Goal: Book appointment/travel/reservation

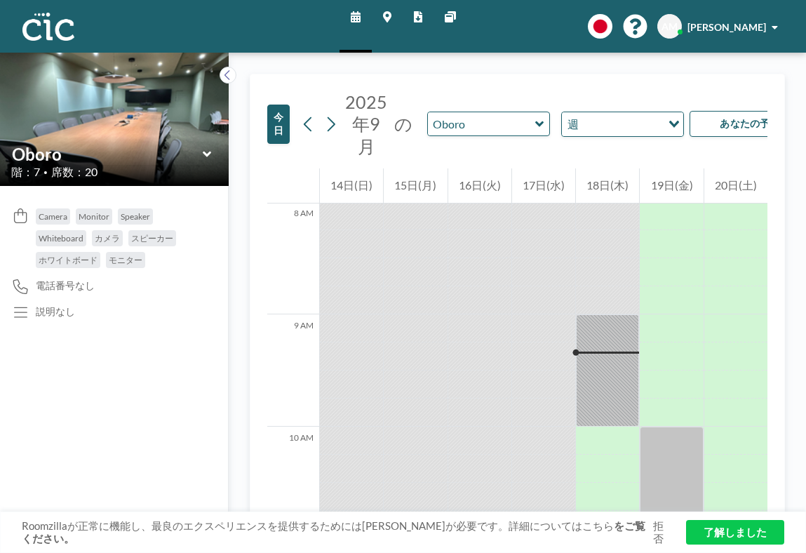
scroll to position [903, 0]
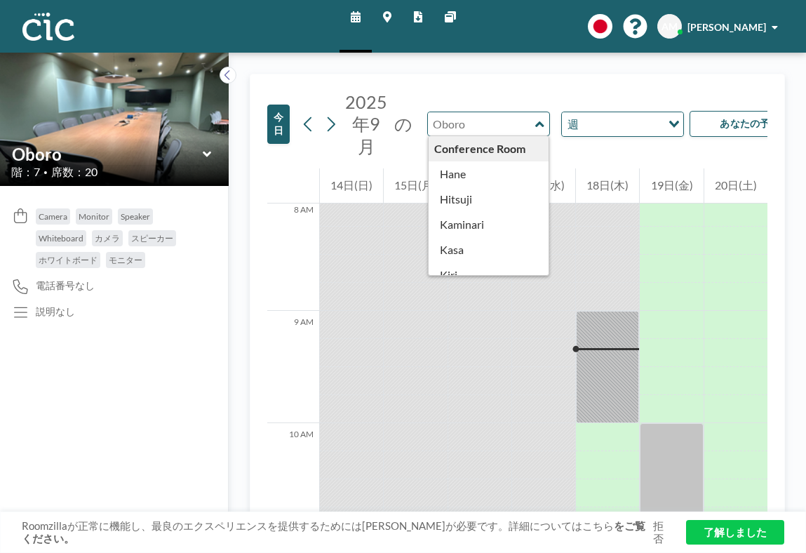
click at [486, 112] on input "text" at bounding box center [481, 123] width 107 height 23
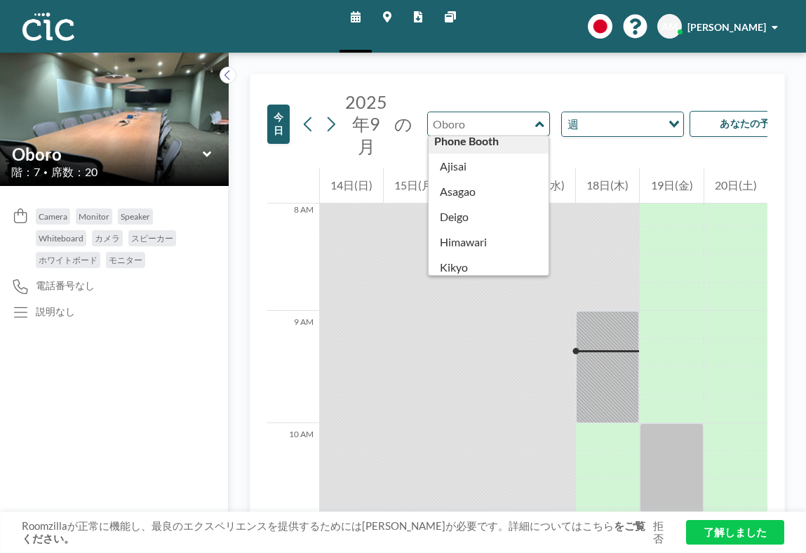
type input "Kinmokusei"
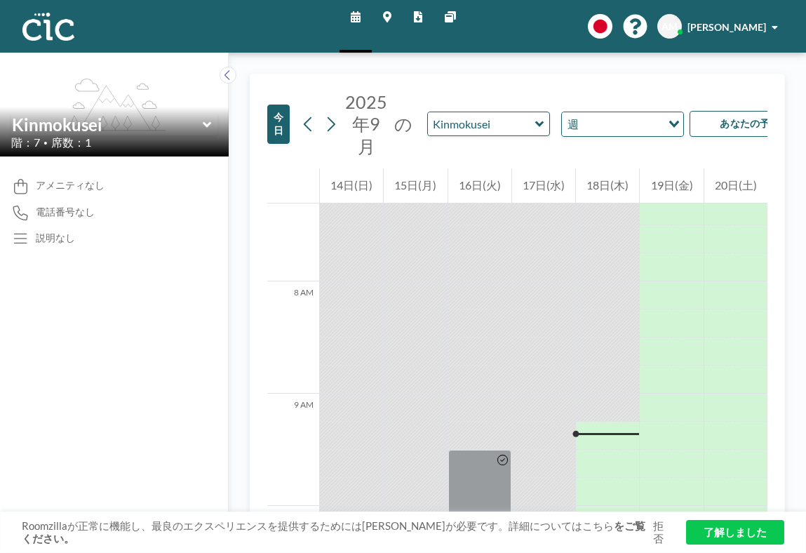
scroll to position [821, 0]
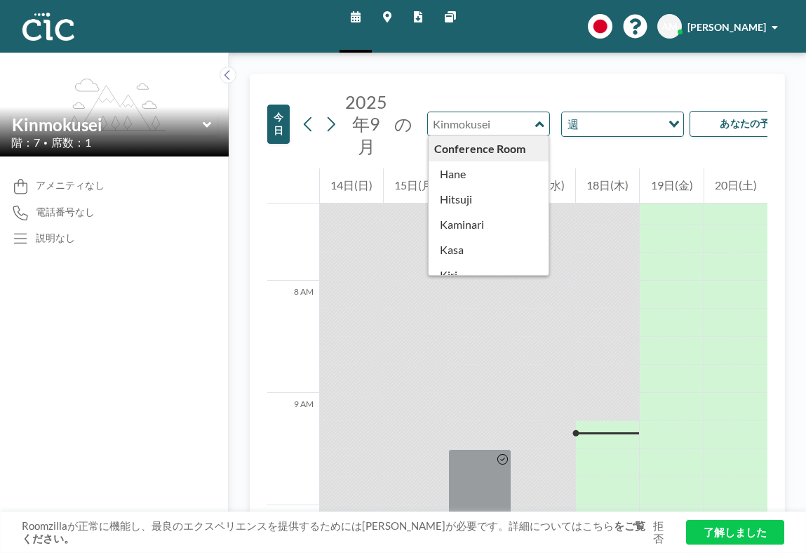
click at [487, 112] on input "text" at bounding box center [481, 123] width 107 height 23
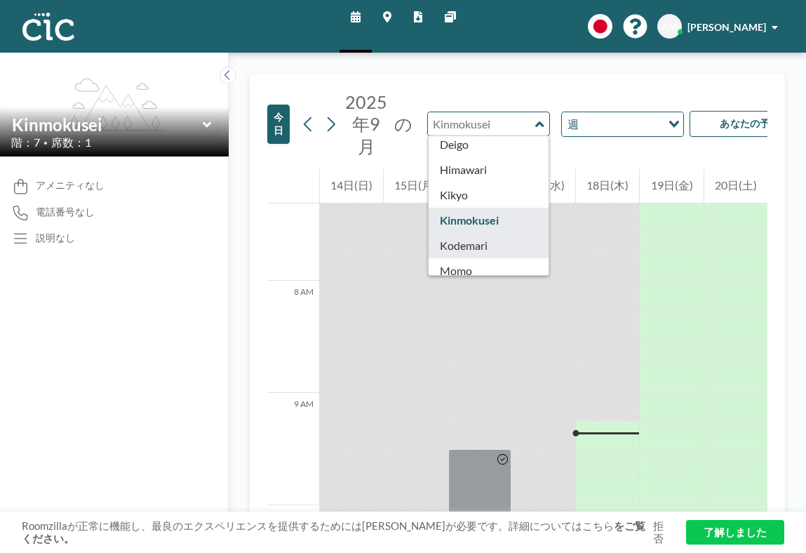
scroll to position [360, 0]
type input "Nanohana"
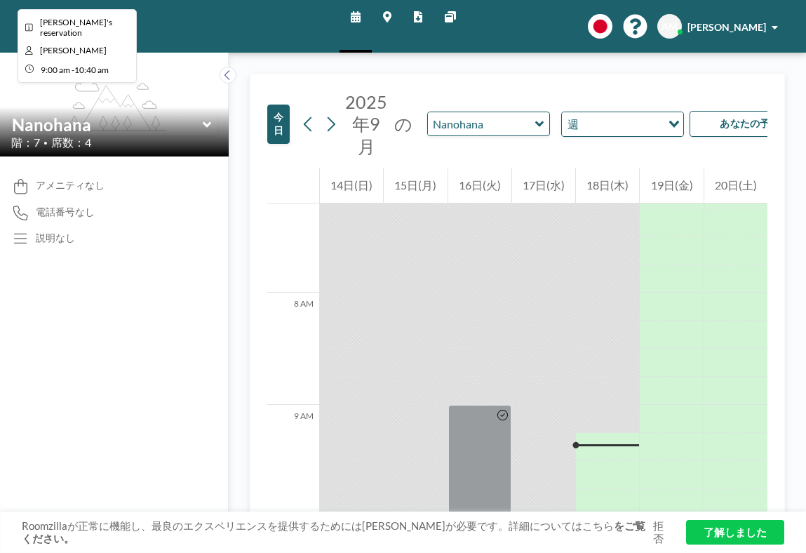
scroll to position [821, 0]
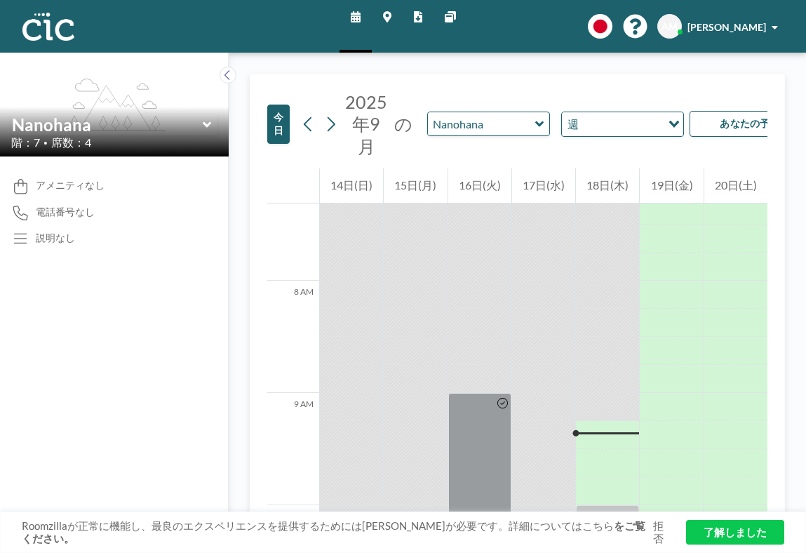
click at [168, 135] on div "階：7 • 席数：4" at bounding box center [114, 142] width 206 height 14
click at [202, 122] on icon at bounding box center [206, 125] width 8 height 6
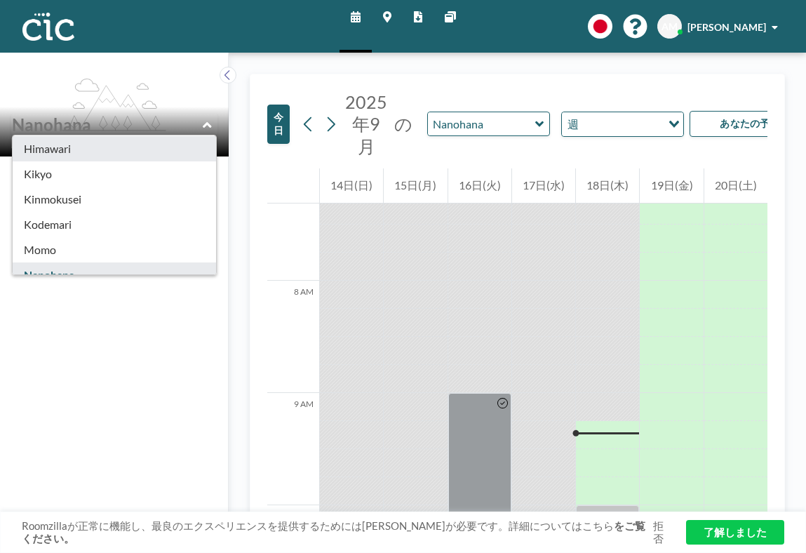
scroll to position [390, 0]
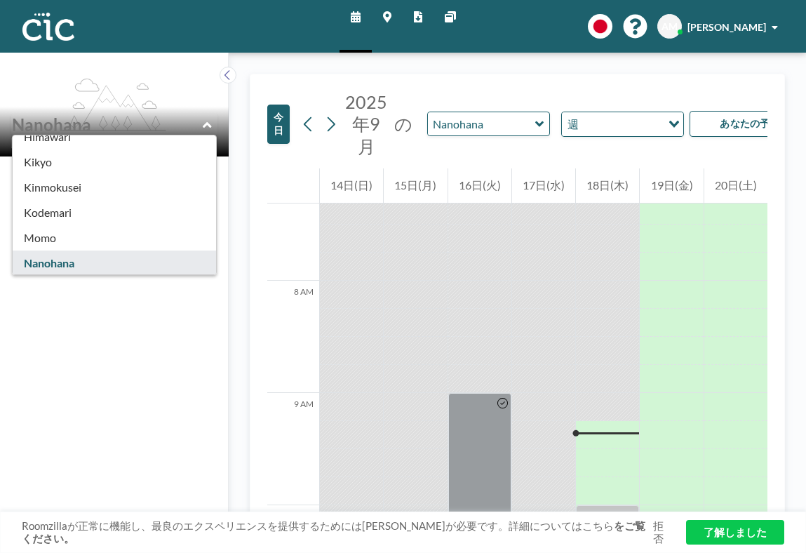
click at [109, 350] on div "アメニティなし 電話番号なし 説明なし" at bounding box center [114, 354] width 229 height 396
click at [535, 117] on icon at bounding box center [539, 124] width 9 height 14
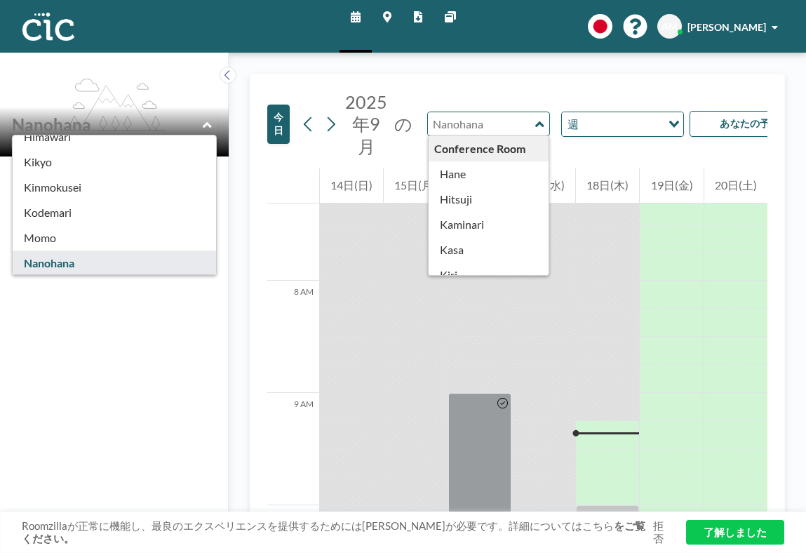
type input "Renge"
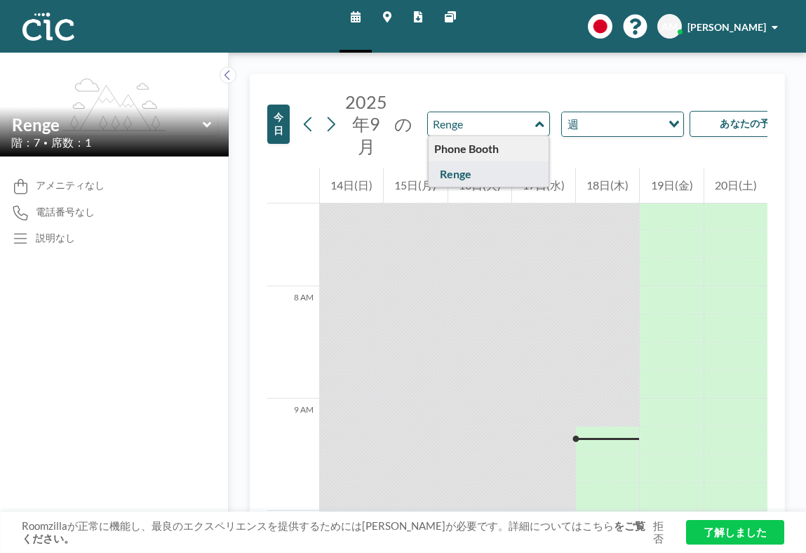
scroll to position [821, 0]
click at [486, 112] on input "text" at bounding box center [481, 123] width 107 height 23
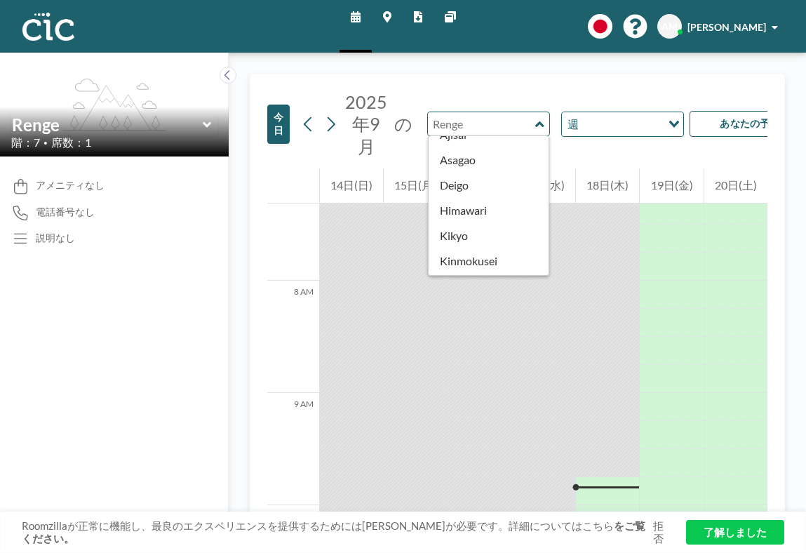
scroll to position [301, 0]
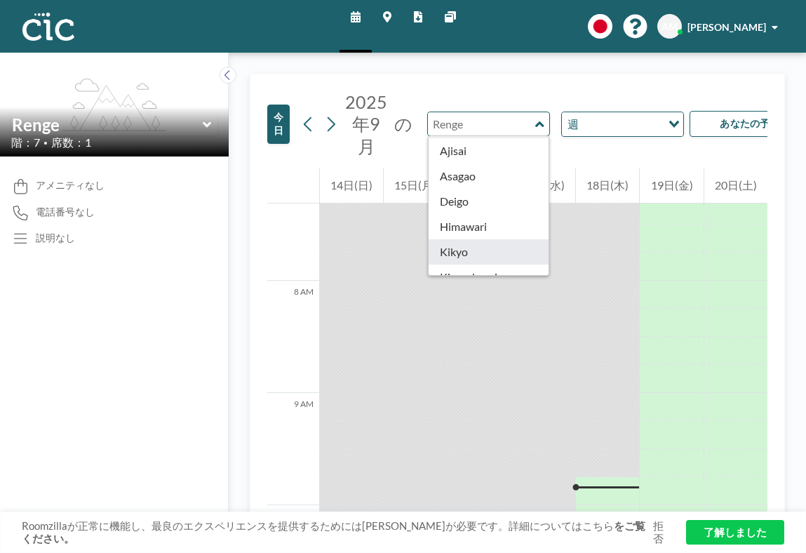
type input "Kikyo"
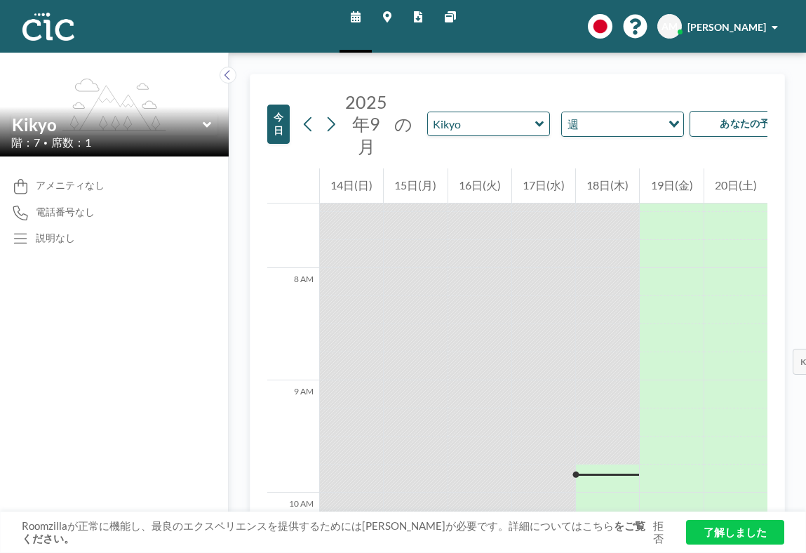
scroll to position [867, 0]
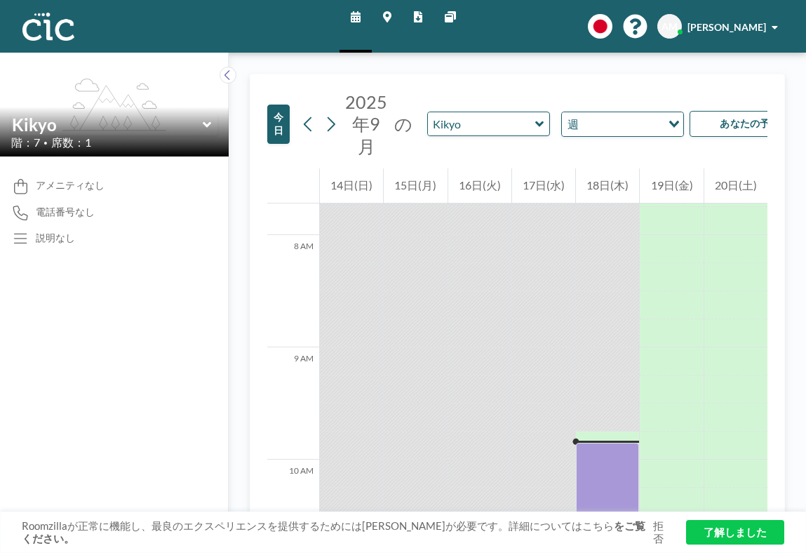
drag, startPoint x: 594, startPoint y: 175, endPoint x: 601, endPoint y: 427, distance: 252.0
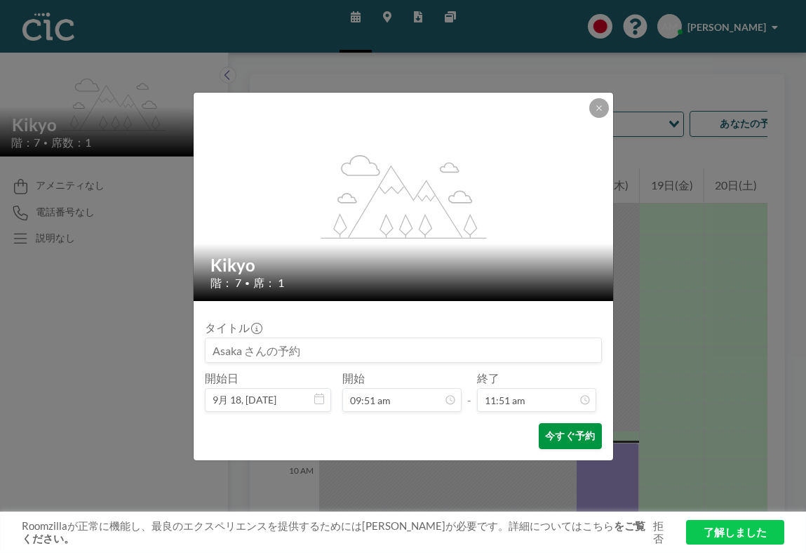
click at [547, 423] on button "今すぐ予約" at bounding box center [570, 436] width 62 height 26
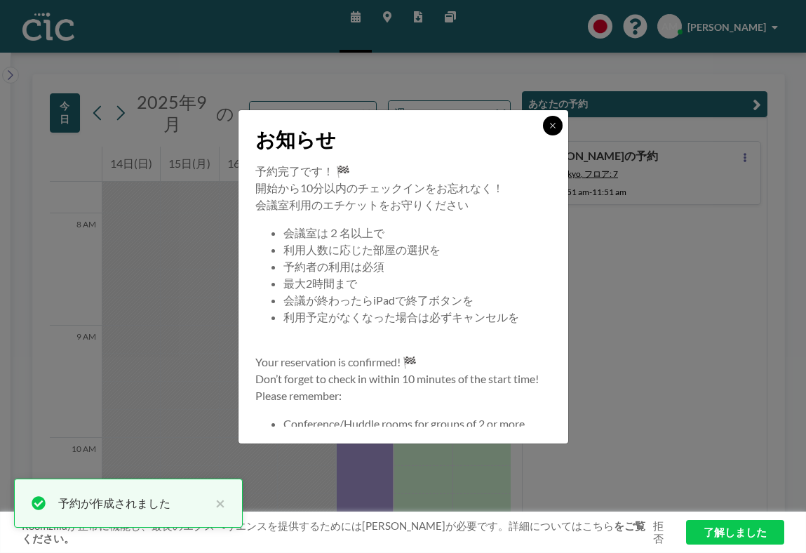
click at [543, 135] on button at bounding box center [553, 126] width 20 height 20
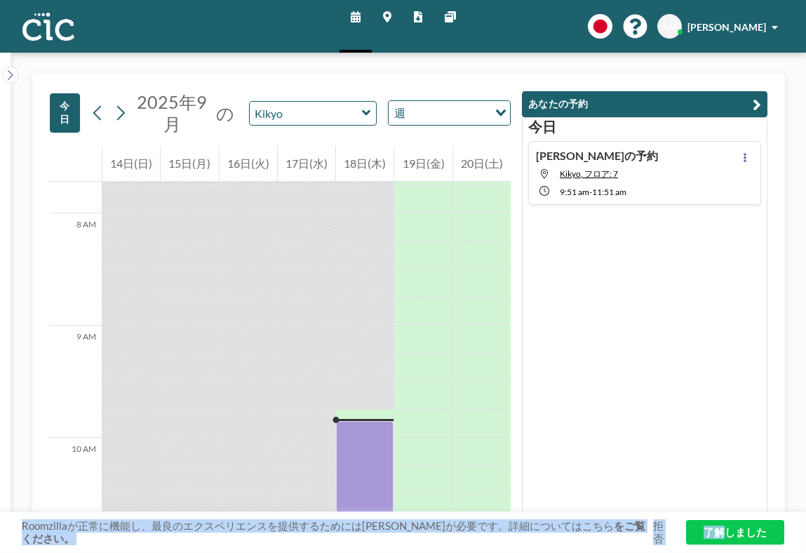
drag, startPoint x: 733, startPoint y: 534, endPoint x: 694, endPoint y: 253, distance: 284.1
click at [694, 257] on div "[DATE] [DATE] の Kikyo 週 Loading... 12 AM 1 AM 2 AM 3 AM 4 AM 5 AM 6 AM 7 AM 8 A…" at bounding box center [408, 303] width 753 height 458
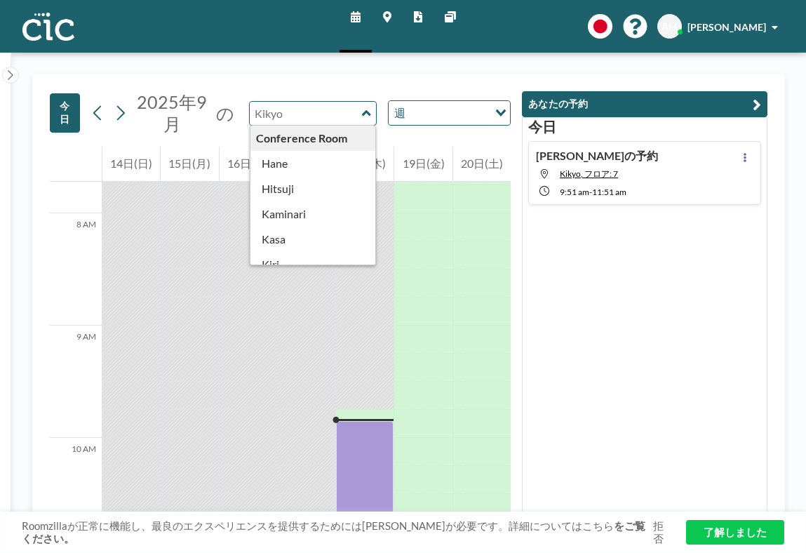
click at [320, 102] on input "text" at bounding box center [306, 113] width 112 height 23
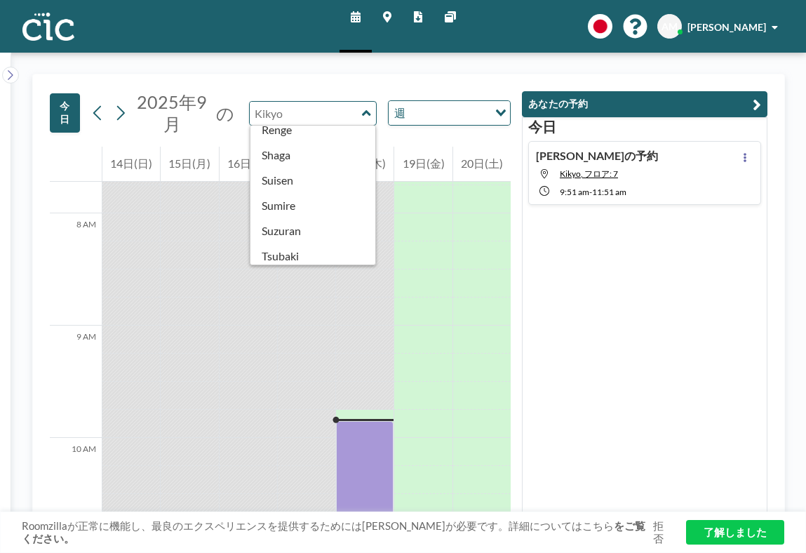
scroll to position [541, 0]
type input "Oboro"
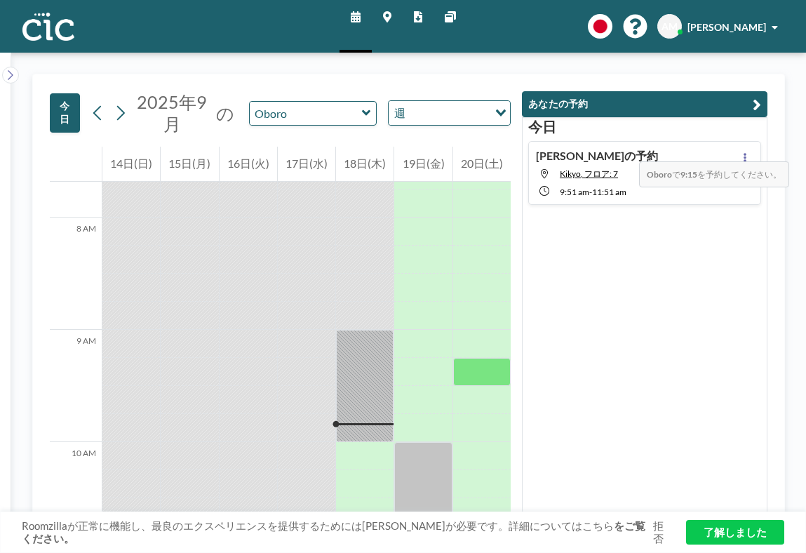
scroll to position [867, 0]
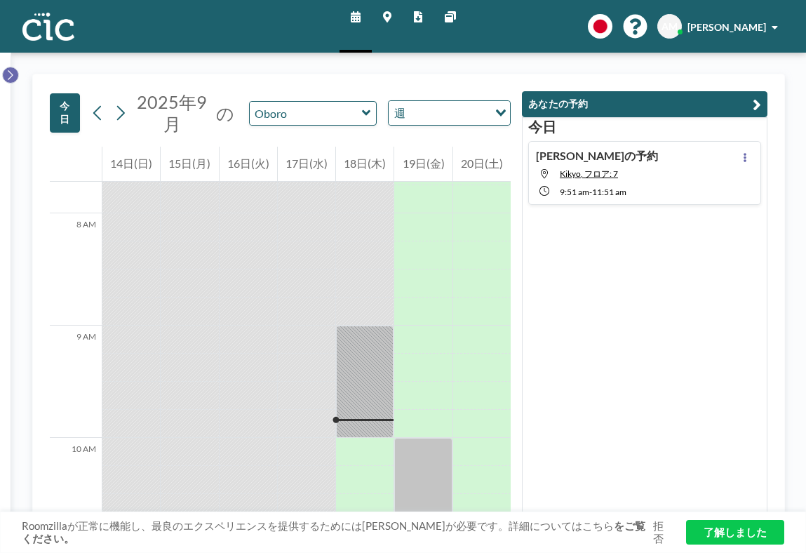
click at [11, 68] on icon at bounding box center [10, 75] width 9 height 14
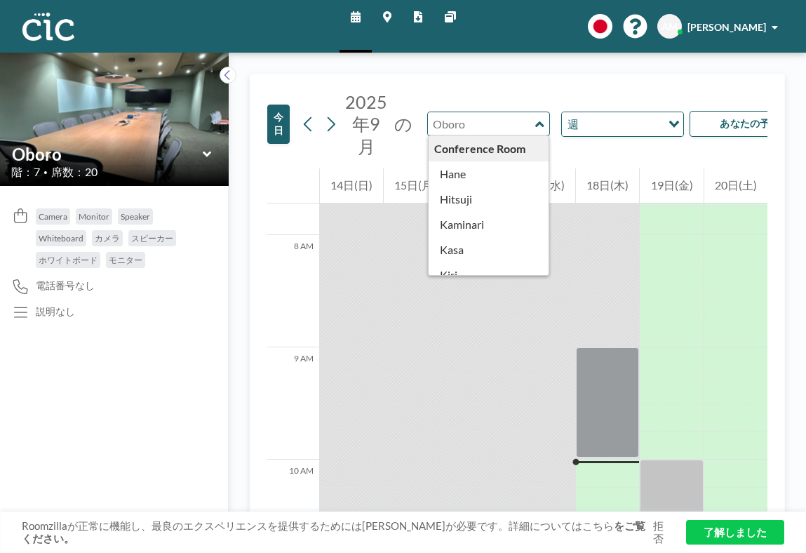
click at [439, 112] on input "text" at bounding box center [481, 123] width 107 height 23
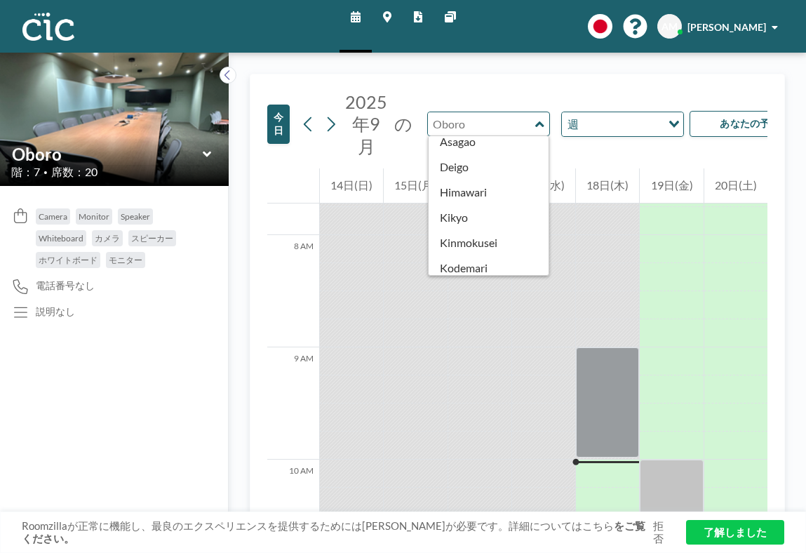
scroll to position [337, 0]
type input "Kikyo"
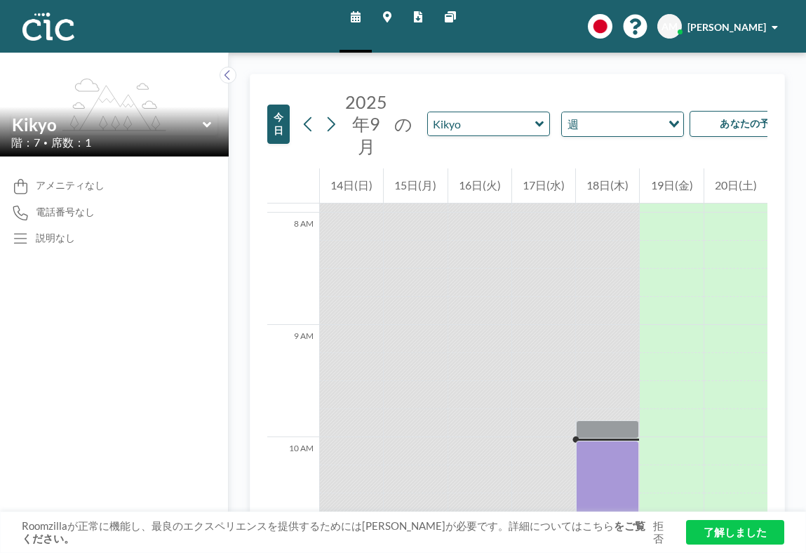
scroll to position [903, 0]
drag, startPoint x: 604, startPoint y: 170, endPoint x: 596, endPoint y: 516, distance: 346.0
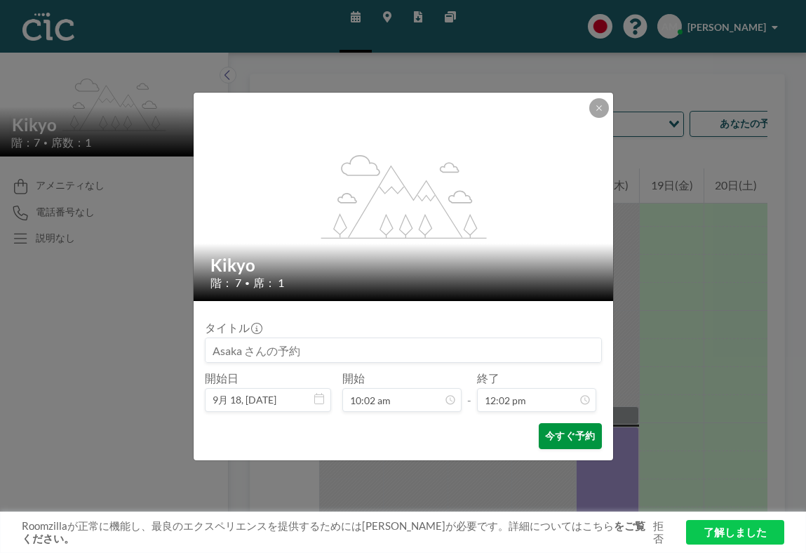
click at [556, 423] on button "今すぐ予約" at bounding box center [570, 436] width 62 height 26
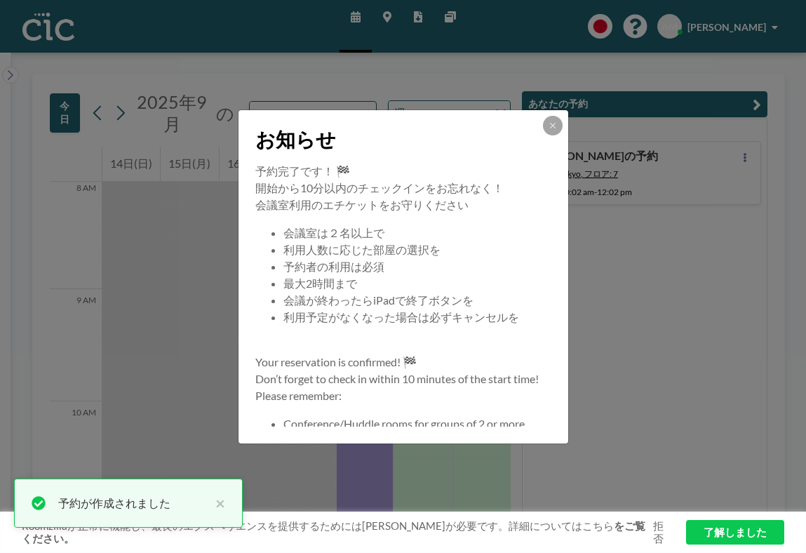
click at [729, 531] on link "了解しました" at bounding box center [735, 532] width 98 height 25
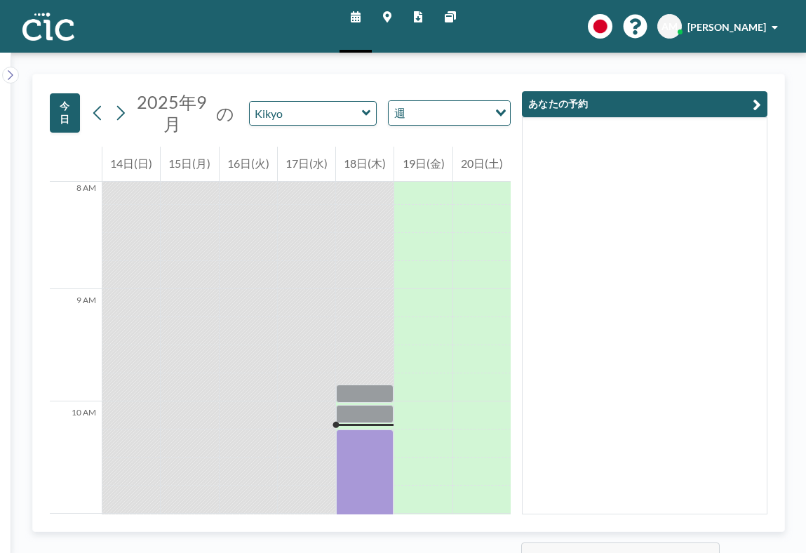
drag, startPoint x: 406, startPoint y: 173, endPoint x: 405, endPoint y: 422, distance: 249.8
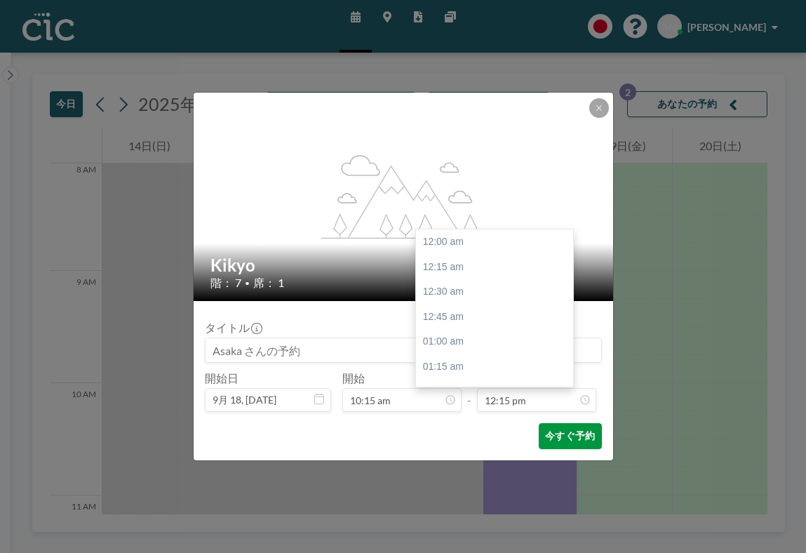
scroll to position [1097, 0]
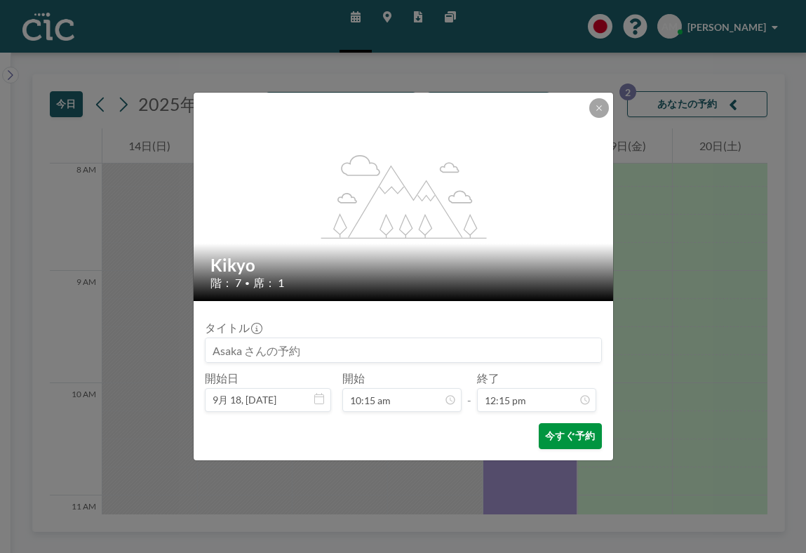
click at [540, 423] on button "今すぐ予約" at bounding box center [570, 436] width 62 height 26
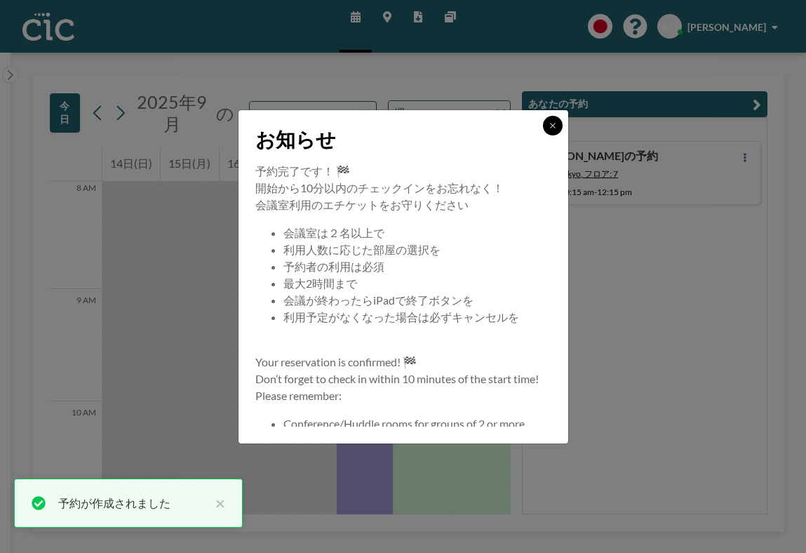
click at [549, 130] on icon at bounding box center [553, 125] width 8 height 8
